Goal: Task Accomplishment & Management: Manage account settings

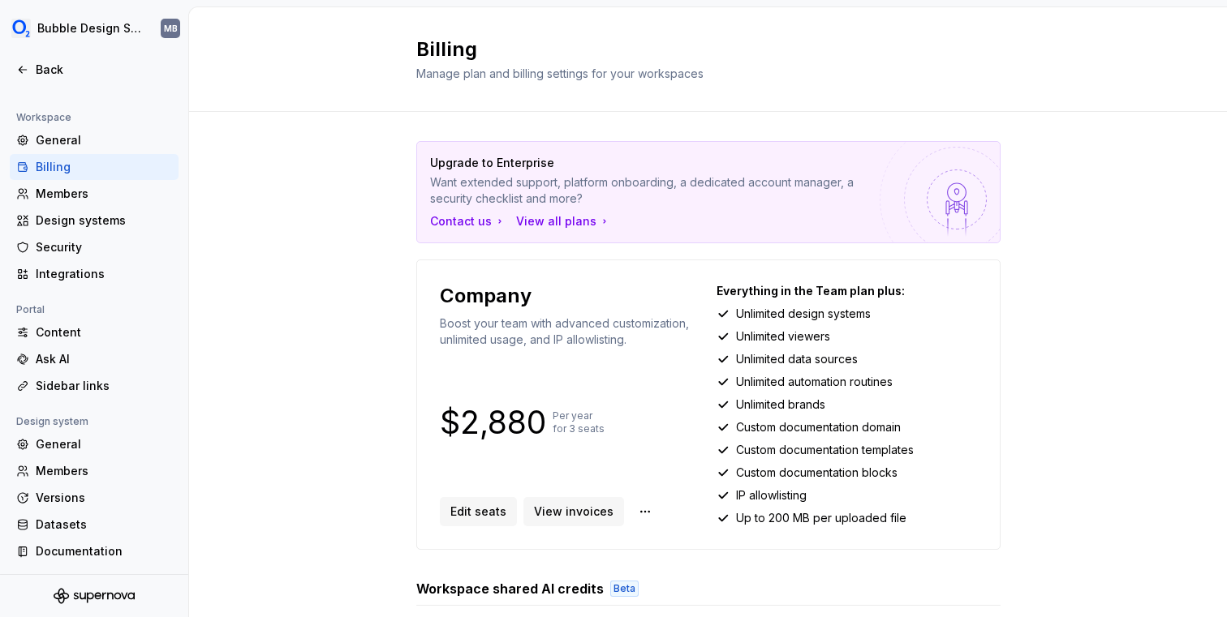
scroll to position [364, 0]
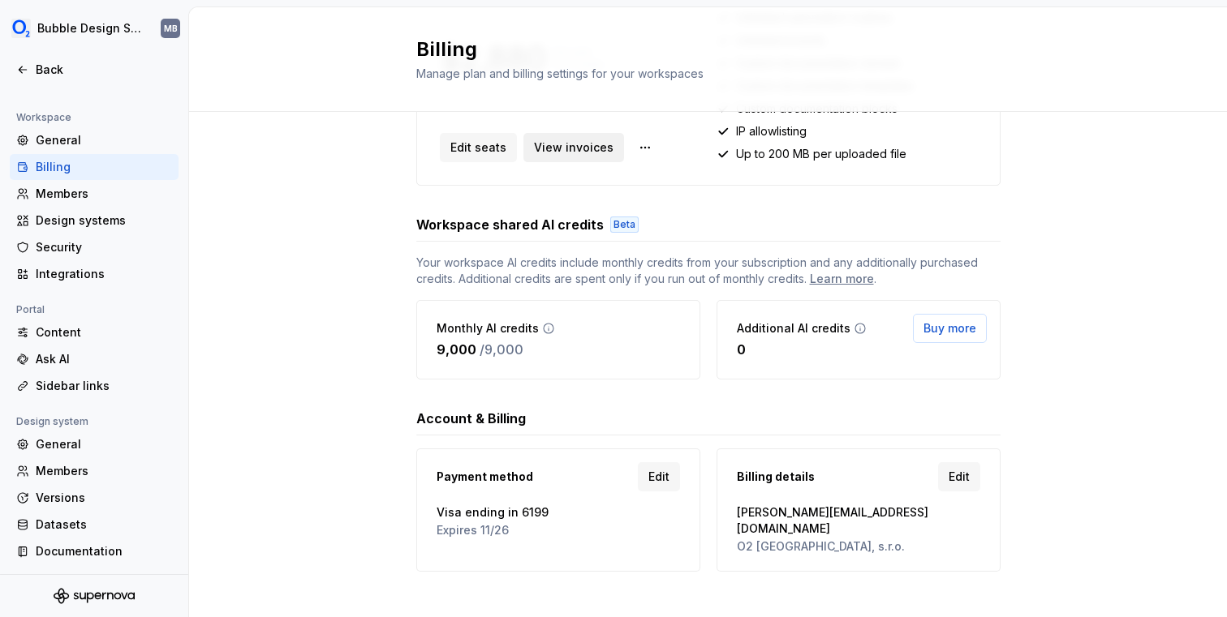
click at [551, 153] on span "View invoices" at bounding box center [574, 148] width 80 height 16
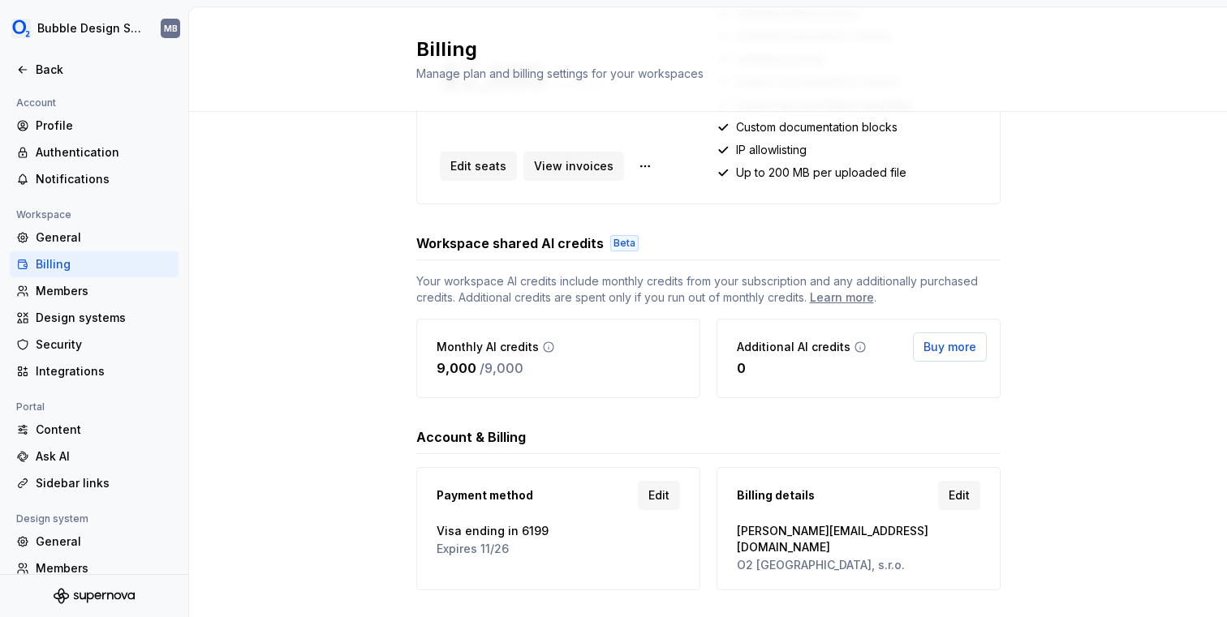
scroll to position [364, 0]
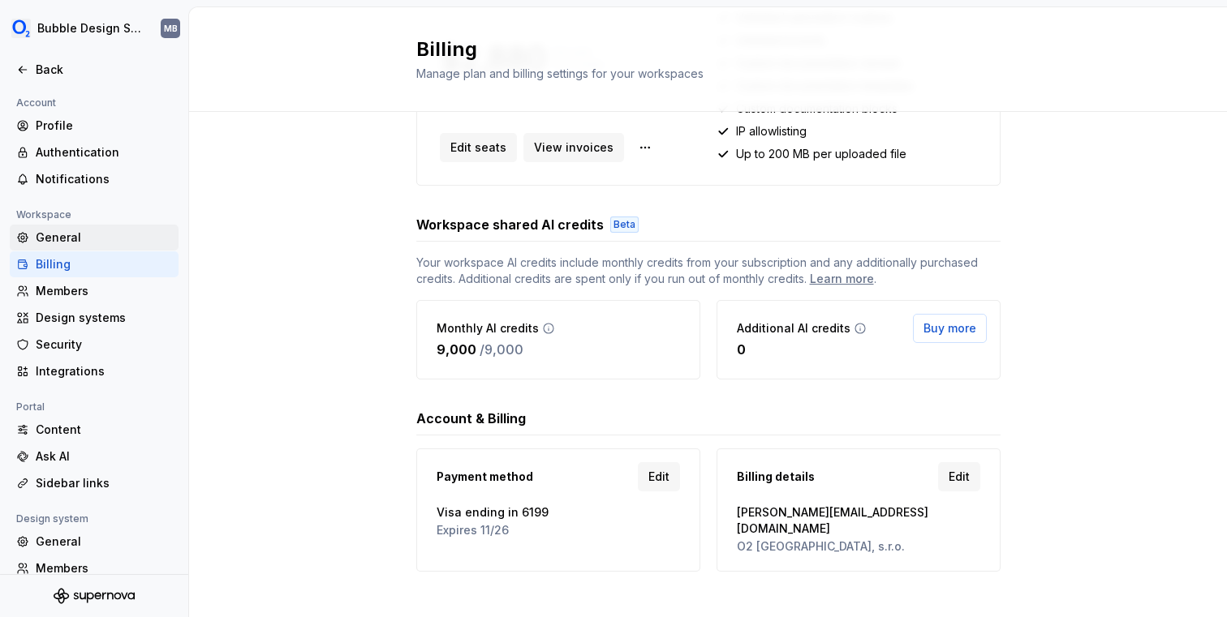
click at [101, 231] on div "General" at bounding box center [104, 238] width 136 height 16
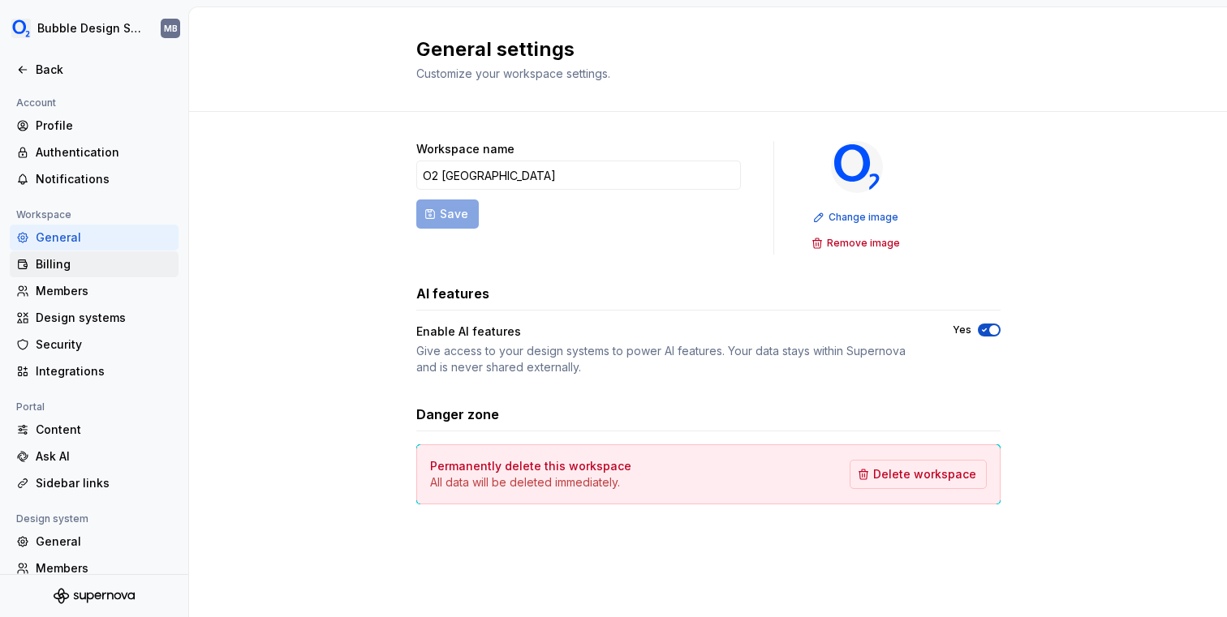
click at [92, 263] on div "Billing" at bounding box center [104, 264] width 136 height 16
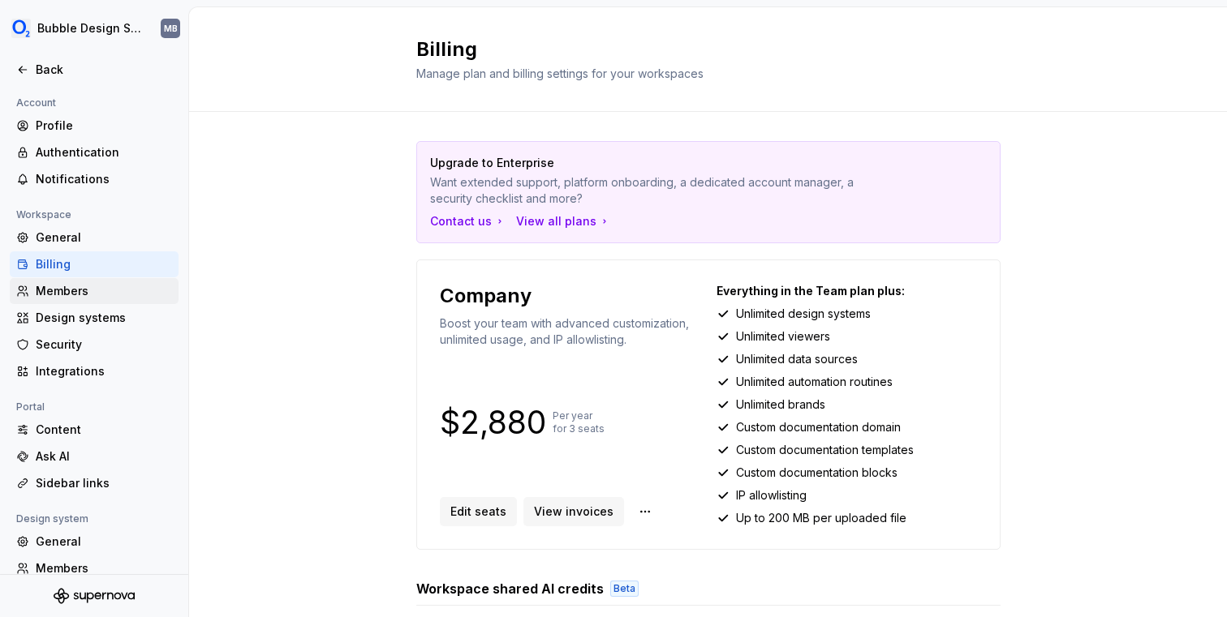
click at [90, 281] on div "Members" at bounding box center [94, 291] width 169 height 26
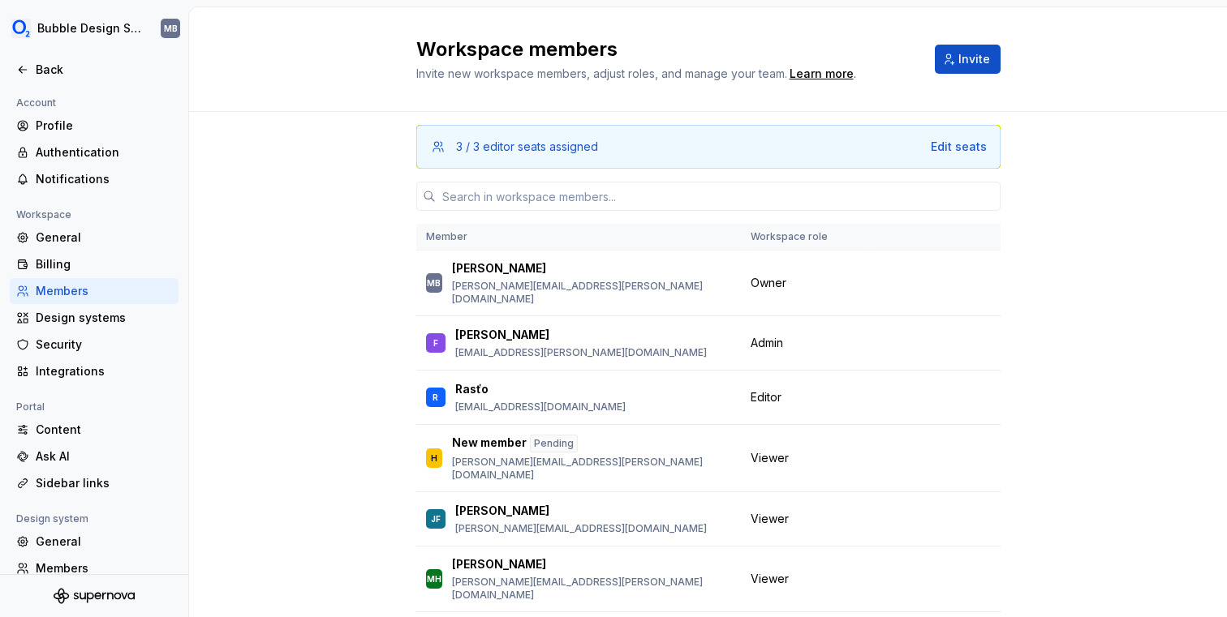
scroll to position [97, 0]
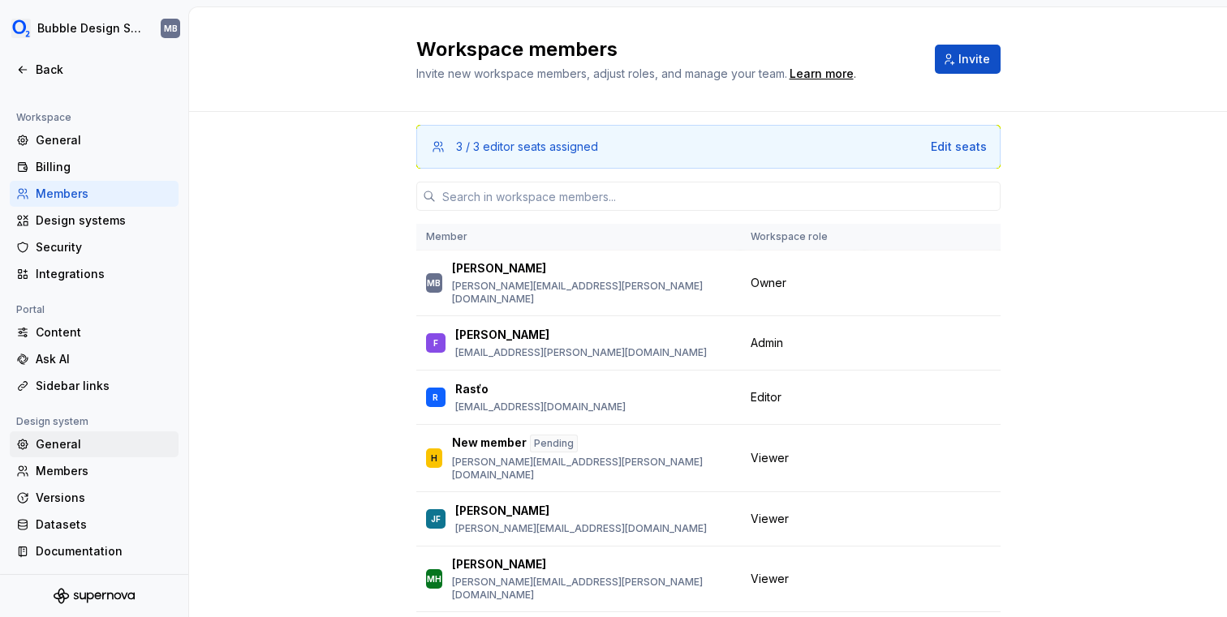
click at [58, 447] on div "General" at bounding box center [104, 444] width 136 height 16
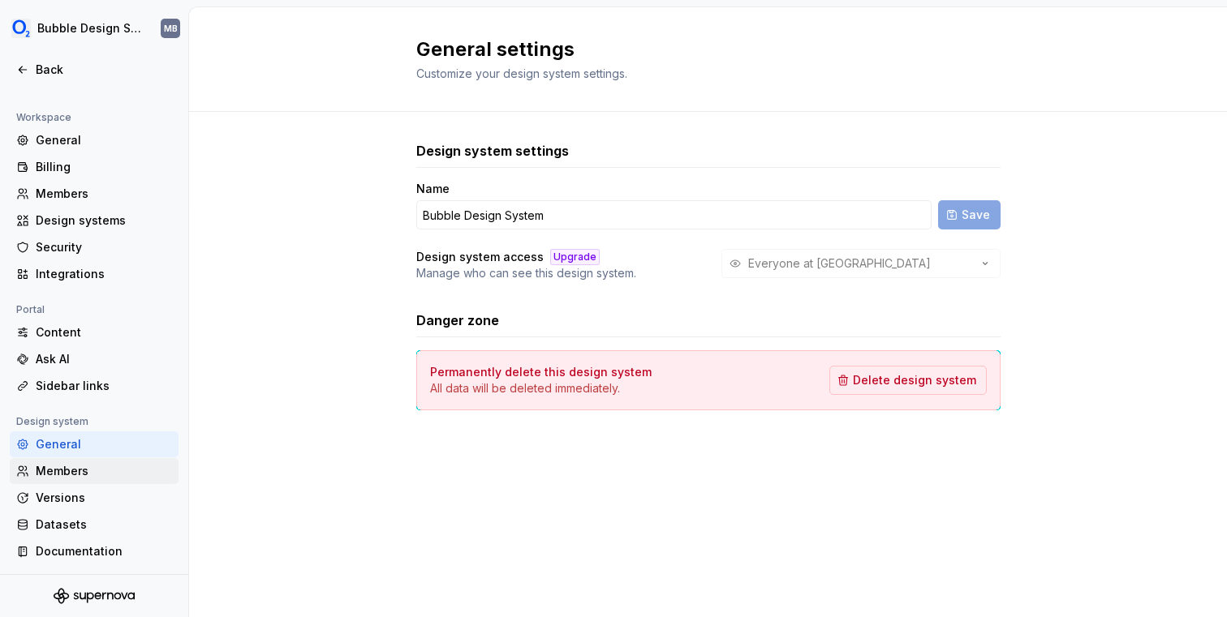
click at [96, 477] on div "Members" at bounding box center [104, 471] width 136 height 16
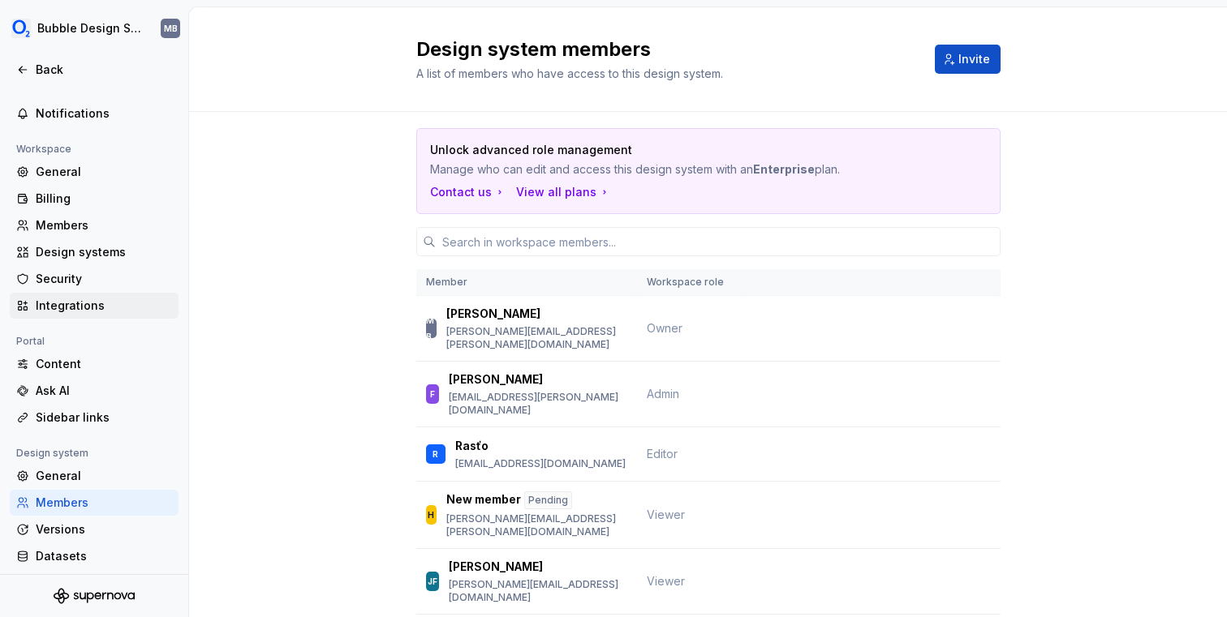
scroll to position [32, 0]
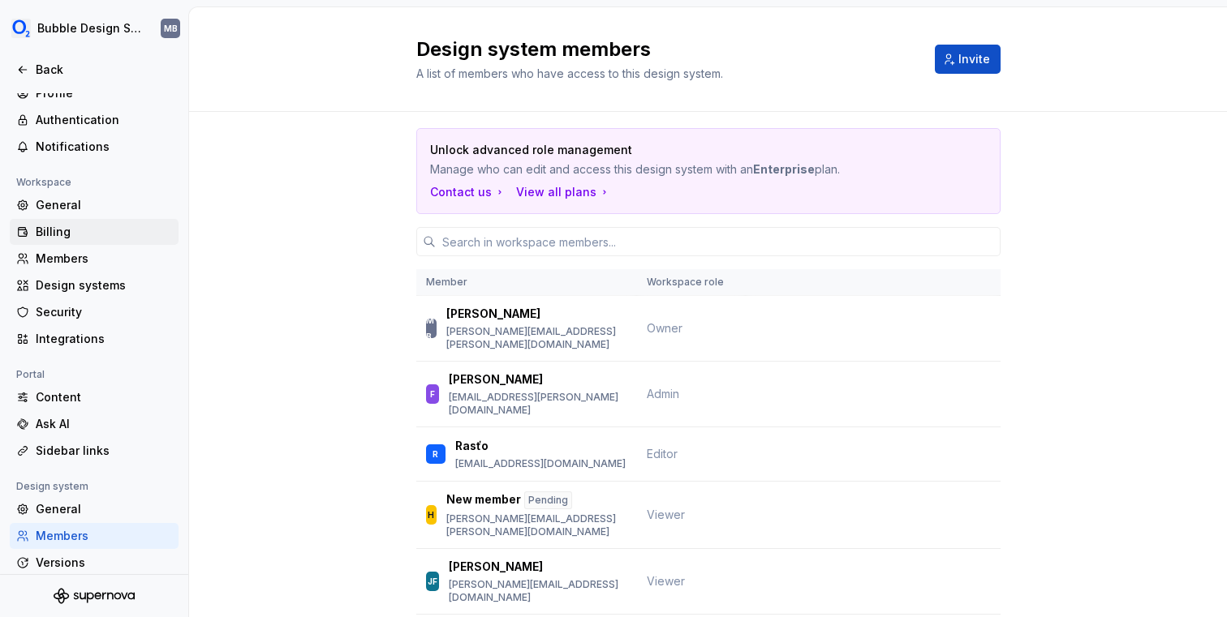
click at [97, 230] on div "Billing" at bounding box center [104, 232] width 136 height 16
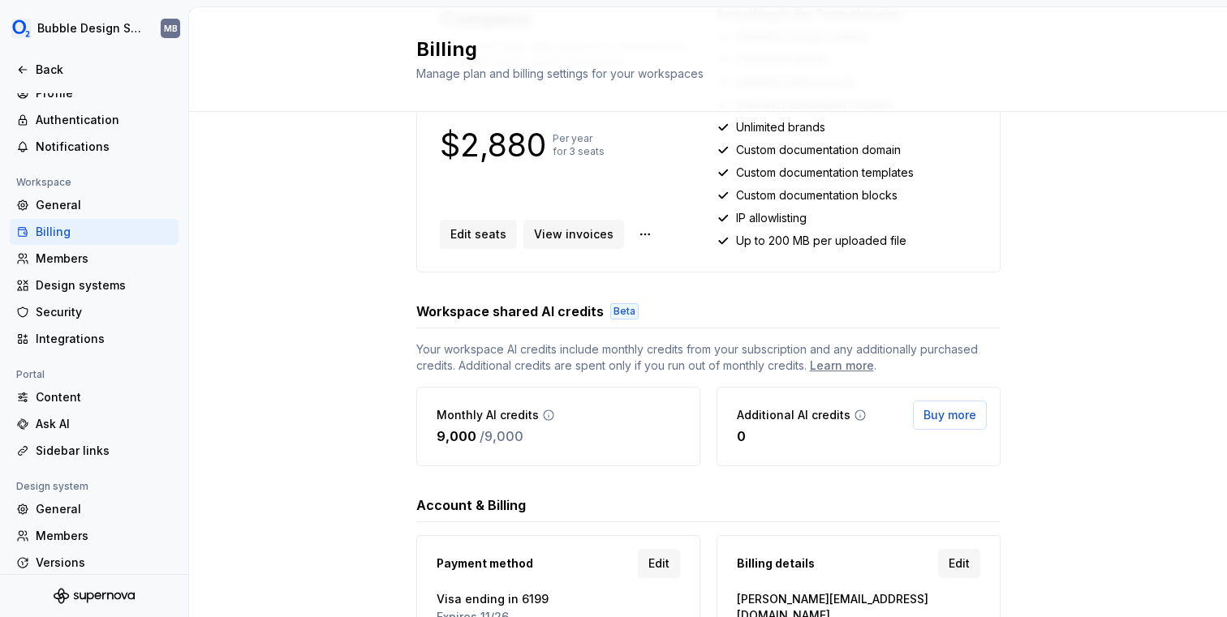
scroll to position [311, 0]
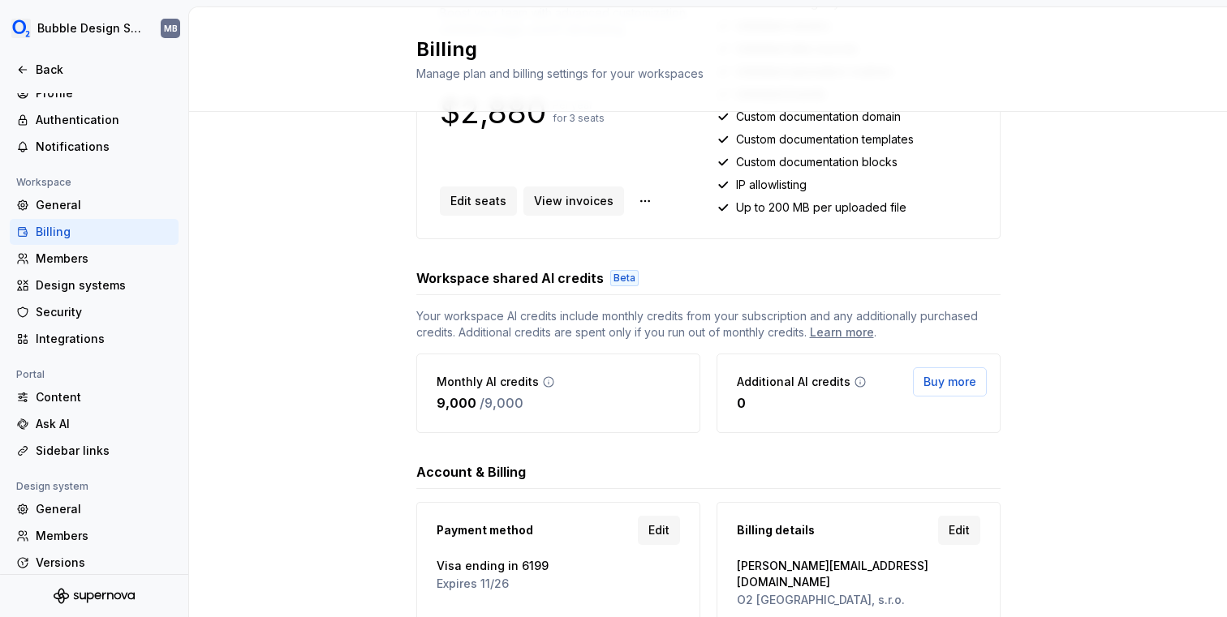
click at [545, 382] on icon at bounding box center [548, 382] width 13 height 13
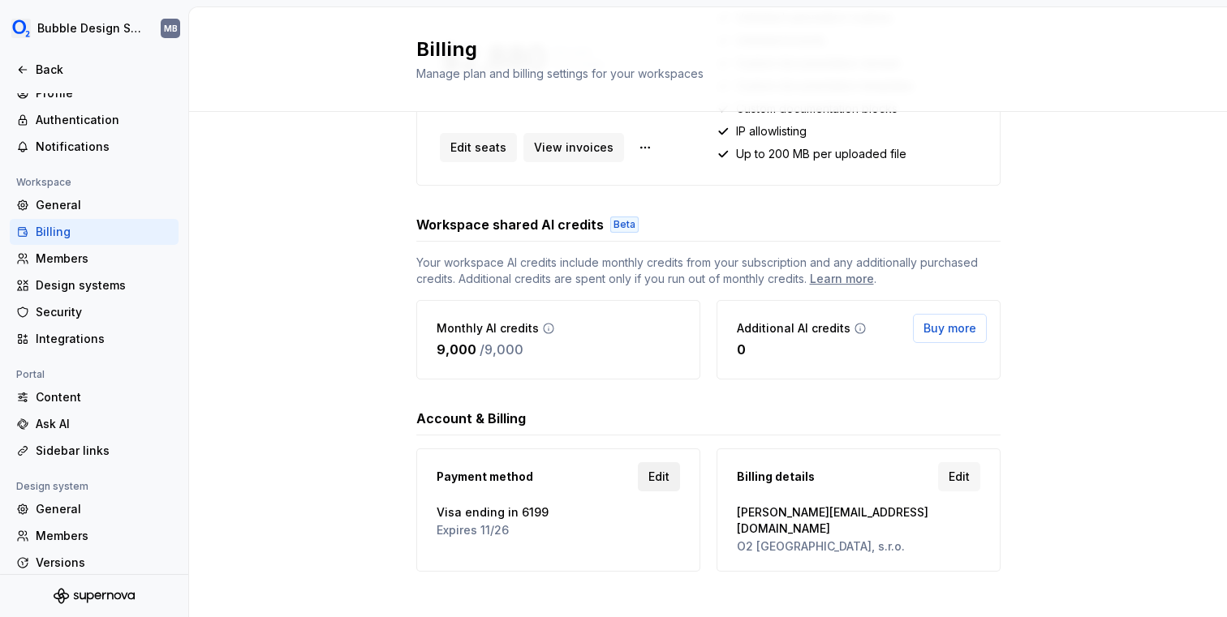
click at [655, 475] on span "Edit" at bounding box center [658, 477] width 21 height 16
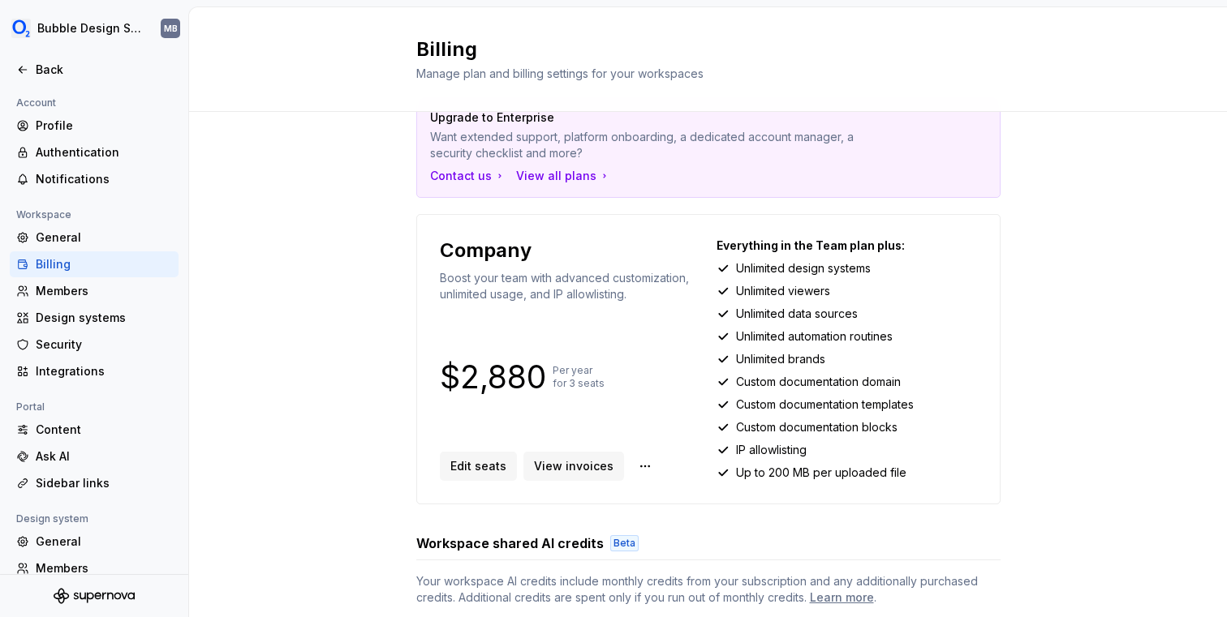
scroll to position [45, 0]
click at [86, 284] on div "Members" at bounding box center [104, 291] width 136 height 16
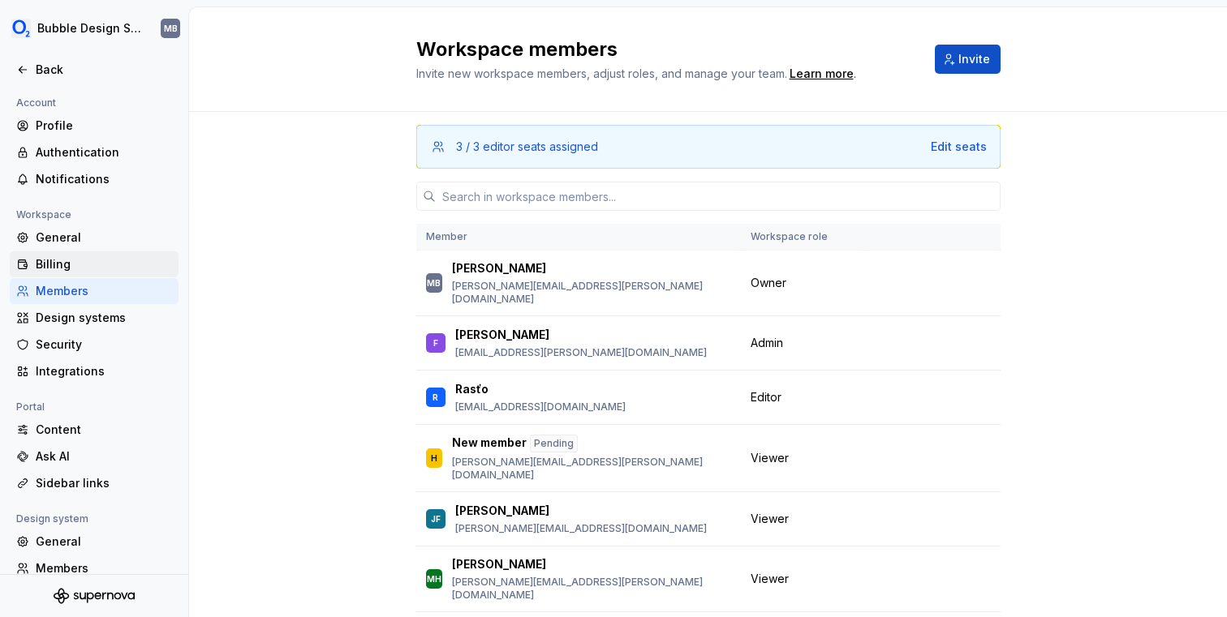
click at [80, 264] on div "Billing" at bounding box center [104, 264] width 136 height 16
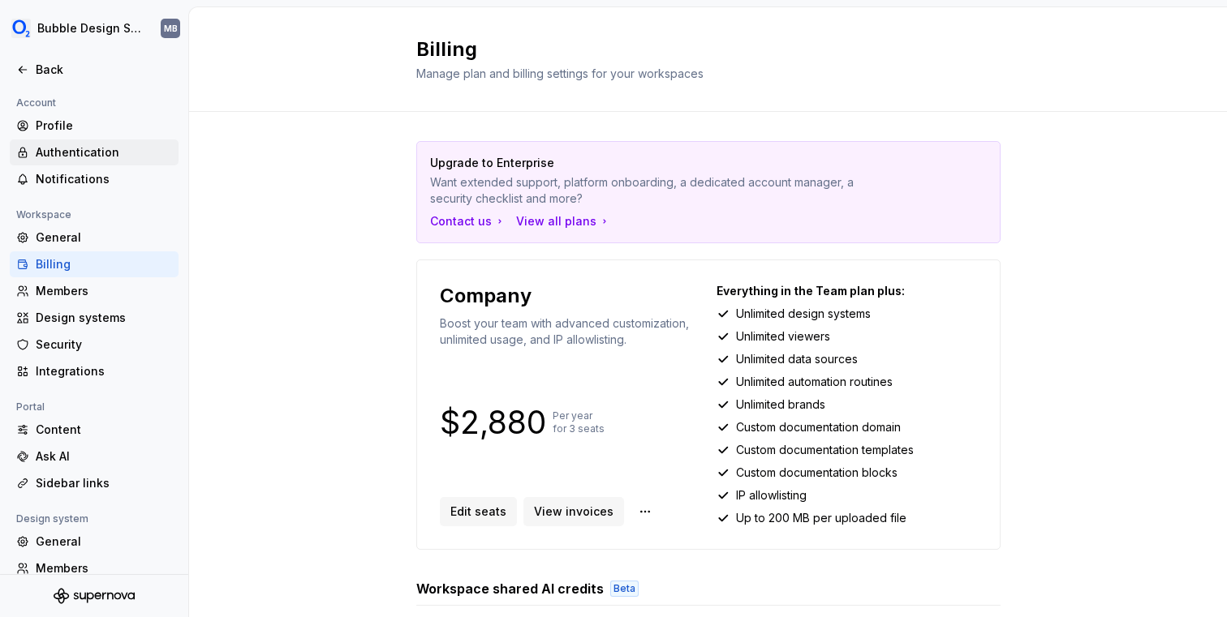
click at [60, 160] on div "Authentication" at bounding box center [104, 152] width 136 height 16
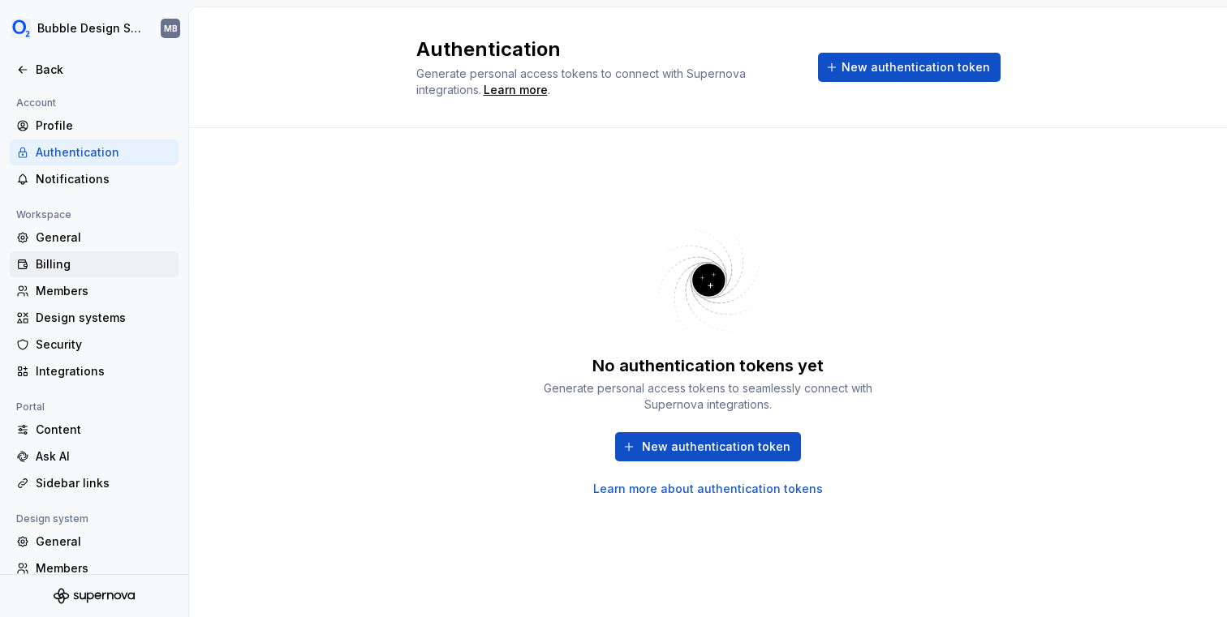
click at [55, 257] on div "Billing" at bounding box center [104, 264] width 136 height 16
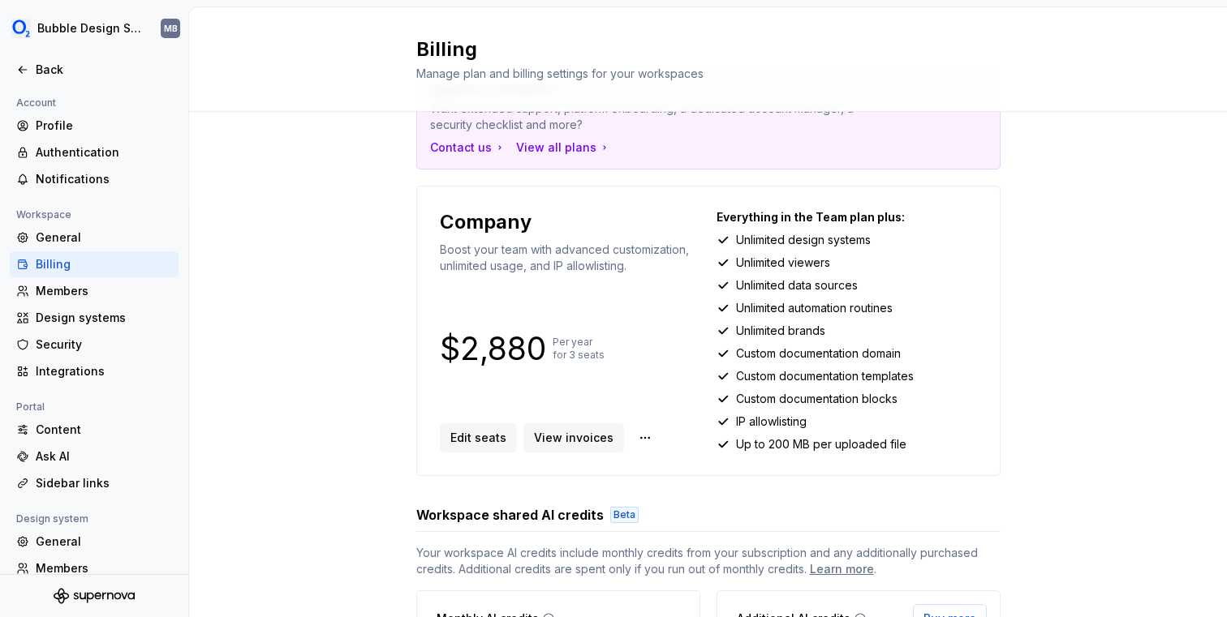
scroll to position [75, 0]
click at [651, 439] on div "Edit seats View invoices" at bounding box center [570, 437] width 260 height 29
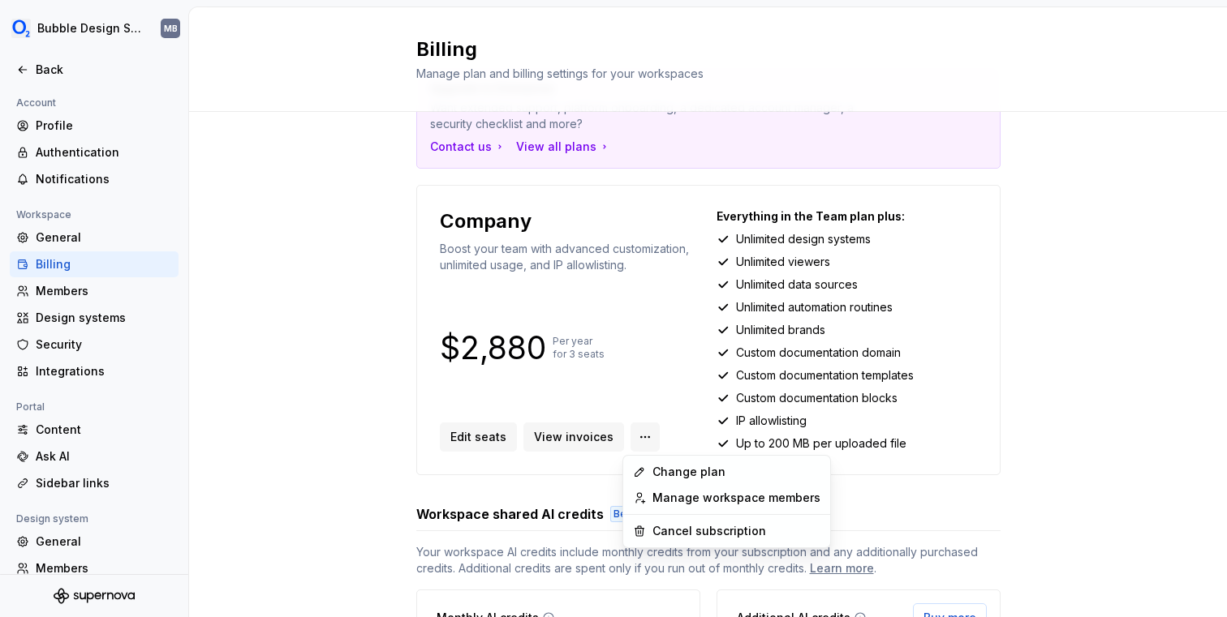
click at [642, 439] on html "Bubble Design System MB Back Account Profile Authentication Notifications Works…" at bounding box center [613, 308] width 1227 height 617
click at [688, 469] on div "Change plan" at bounding box center [736, 472] width 168 height 16
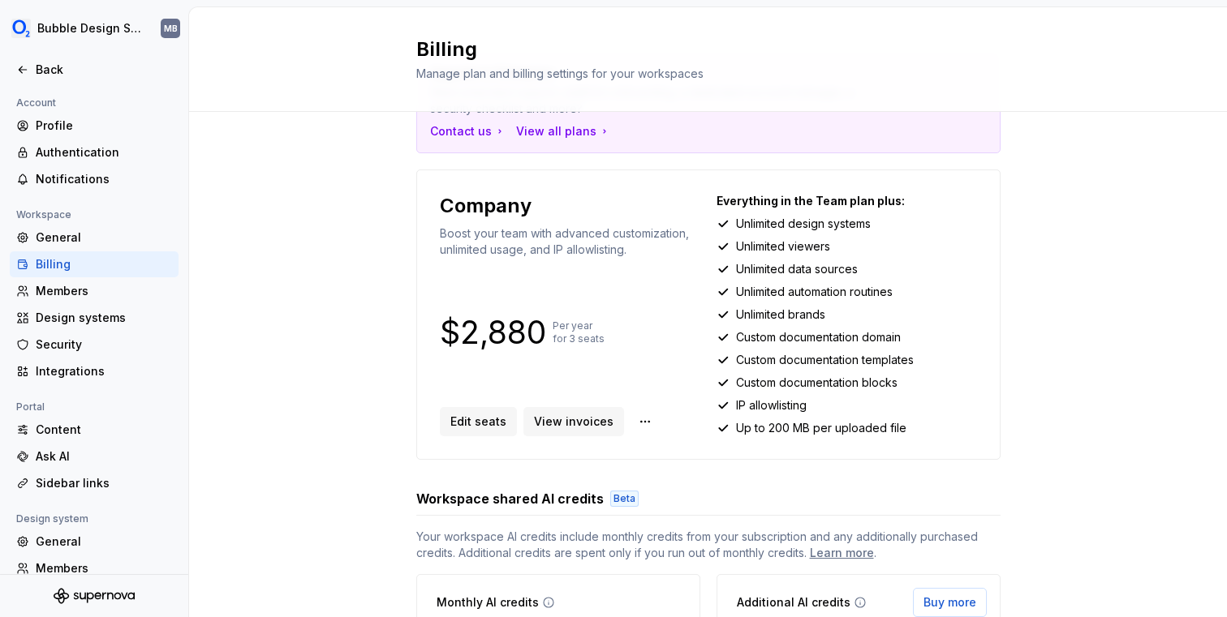
scroll to position [92, 0]
click at [640, 422] on html "Bubble Design System MB Back Account Profile Authentication Notifications Works…" at bounding box center [613, 308] width 1227 height 617
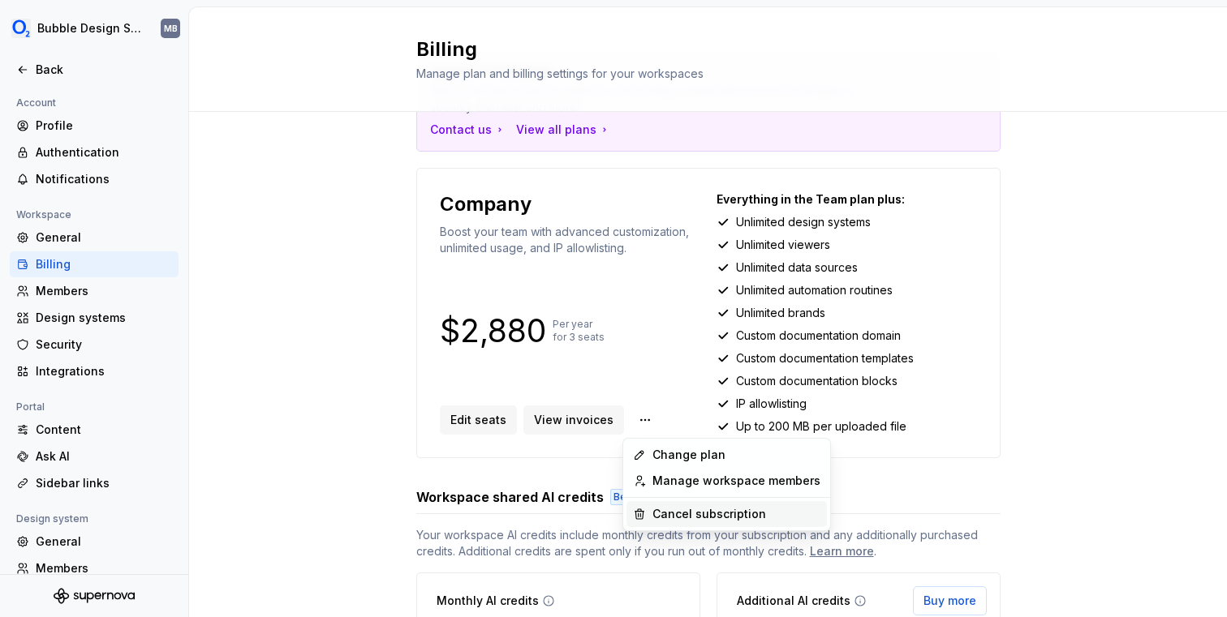
click at [666, 509] on div "Cancel subscription" at bounding box center [736, 514] width 168 height 16
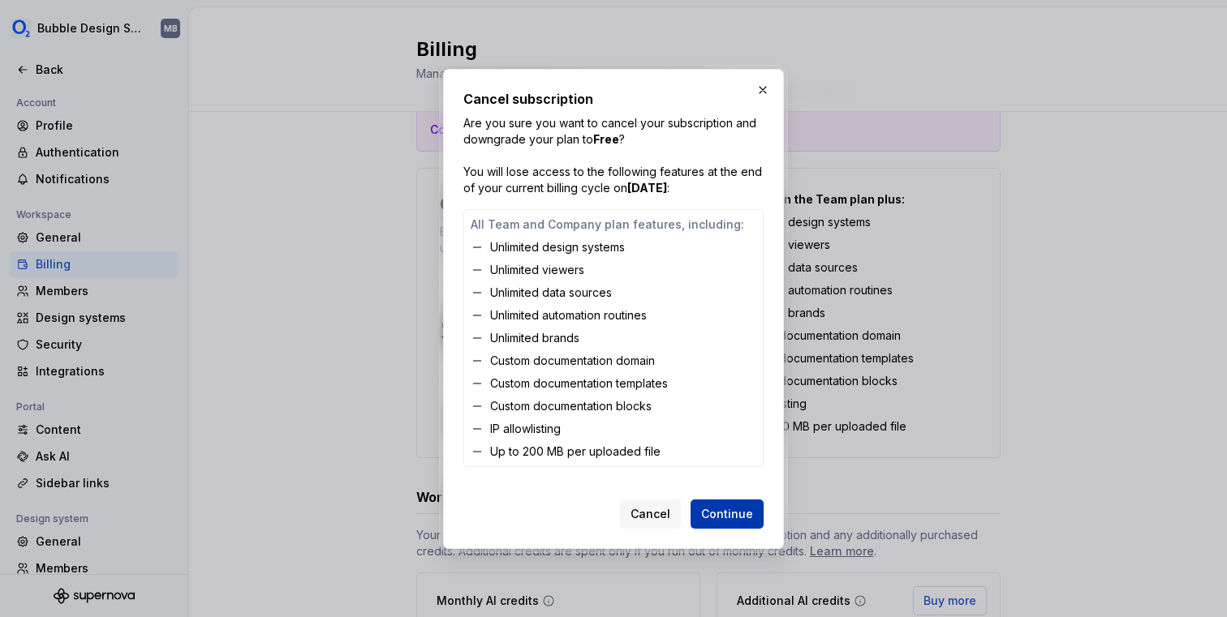
click at [734, 518] on span "Continue" at bounding box center [727, 514] width 52 height 16
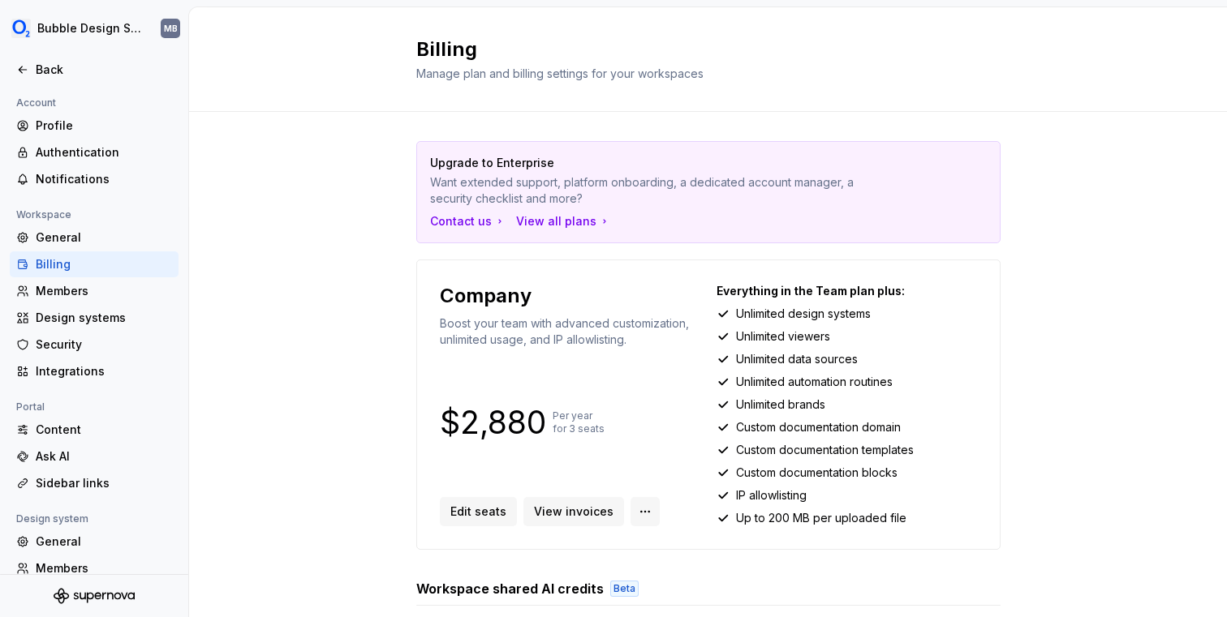
click at [634, 512] on html "Bubble Design System MB Back Account Profile Authentication Notifications Works…" at bounding box center [613, 308] width 1227 height 617
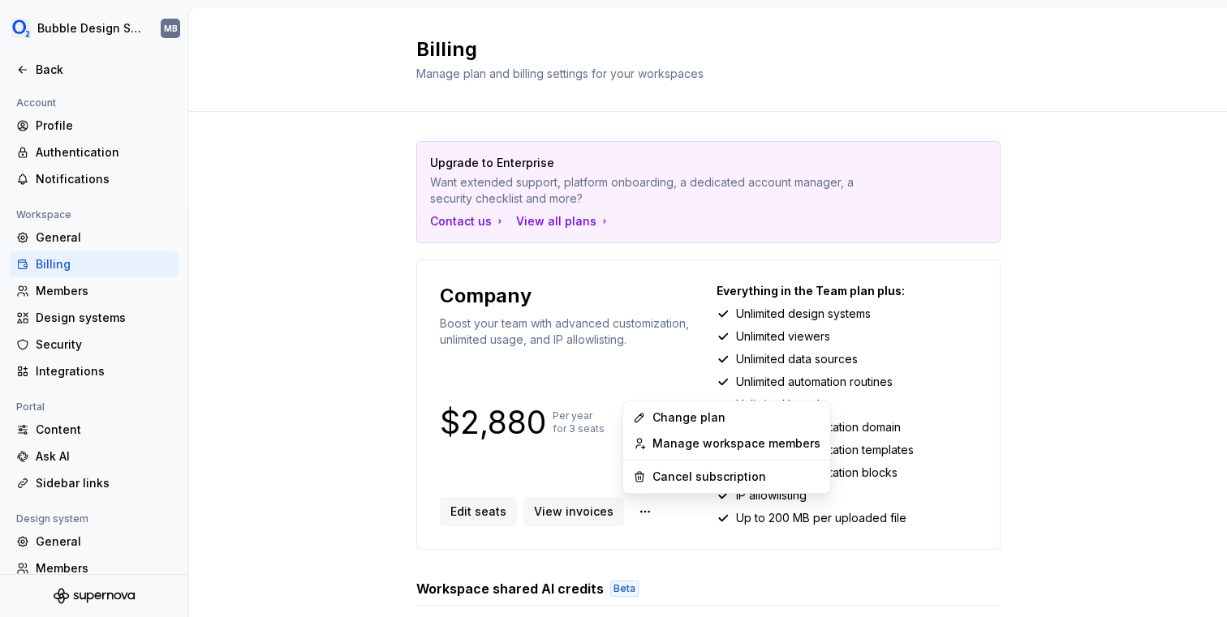
click at [533, 466] on html "Bubble Design System MB Back Account Profile Authentication Notifications Works…" at bounding box center [613, 308] width 1227 height 617
